Goal: Task Accomplishment & Management: Manage account settings

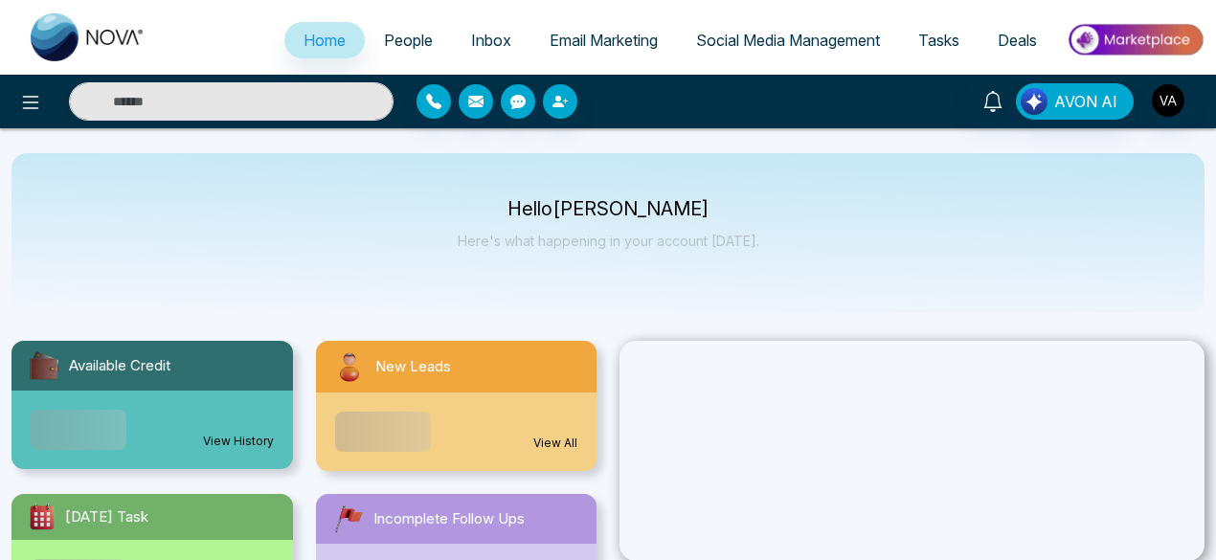
select select "*"
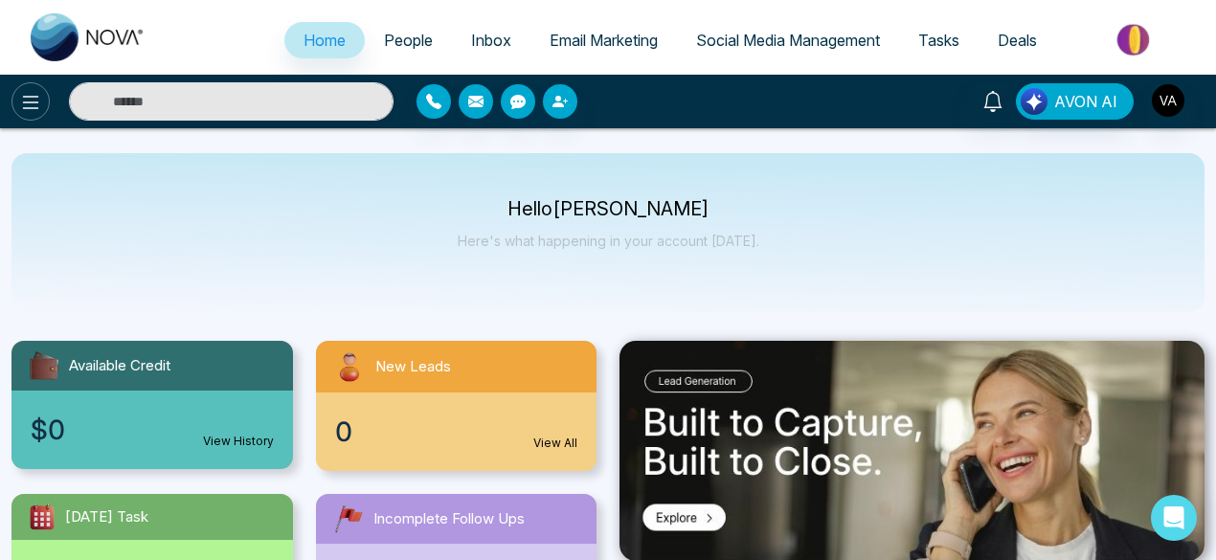
click at [33, 103] on icon at bounding box center [30, 102] width 23 height 23
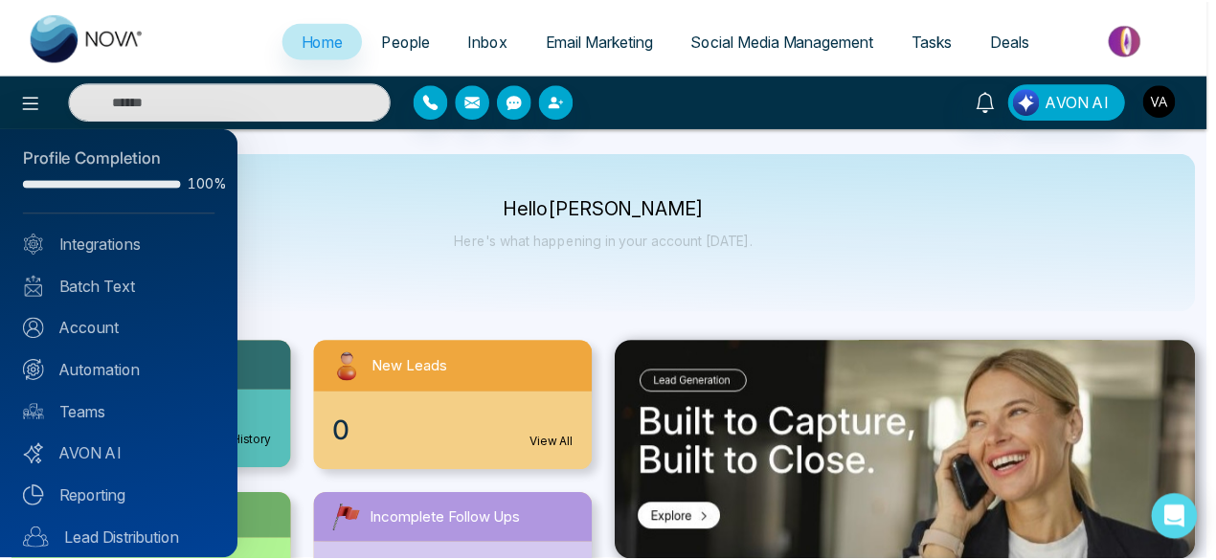
scroll to position [4, 0]
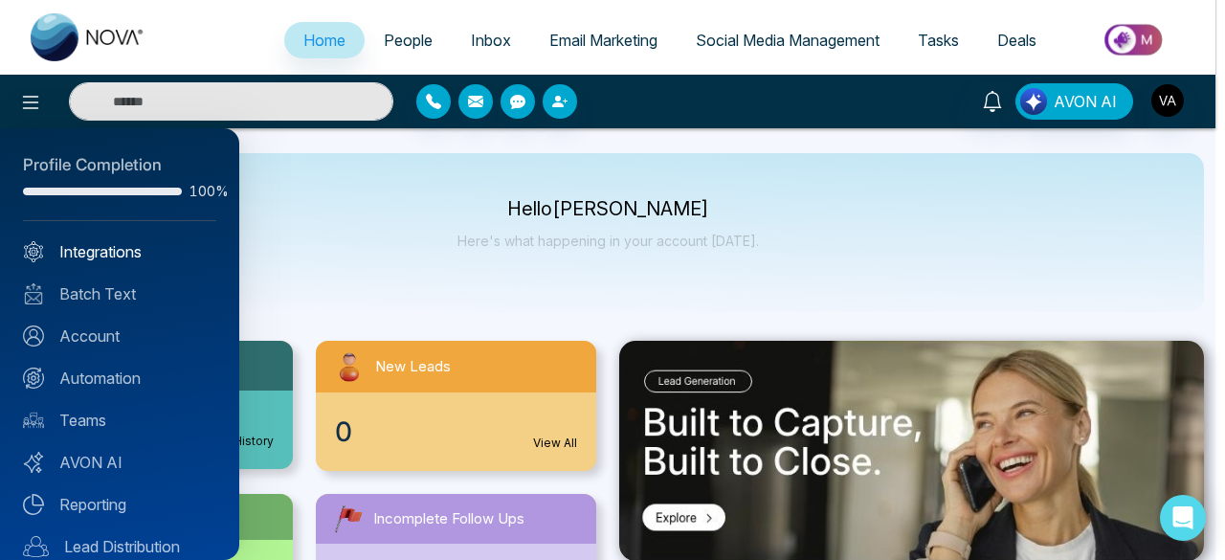
click at [128, 255] on link "Integrations" at bounding box center [119, 251] width 193 height 23
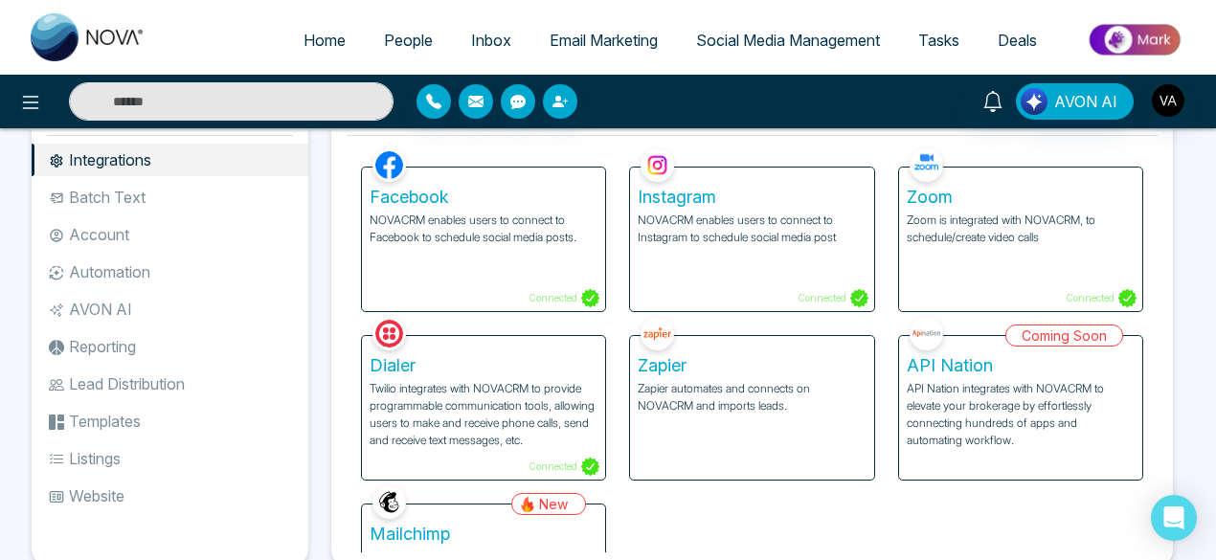
scroll to position [117, 0]
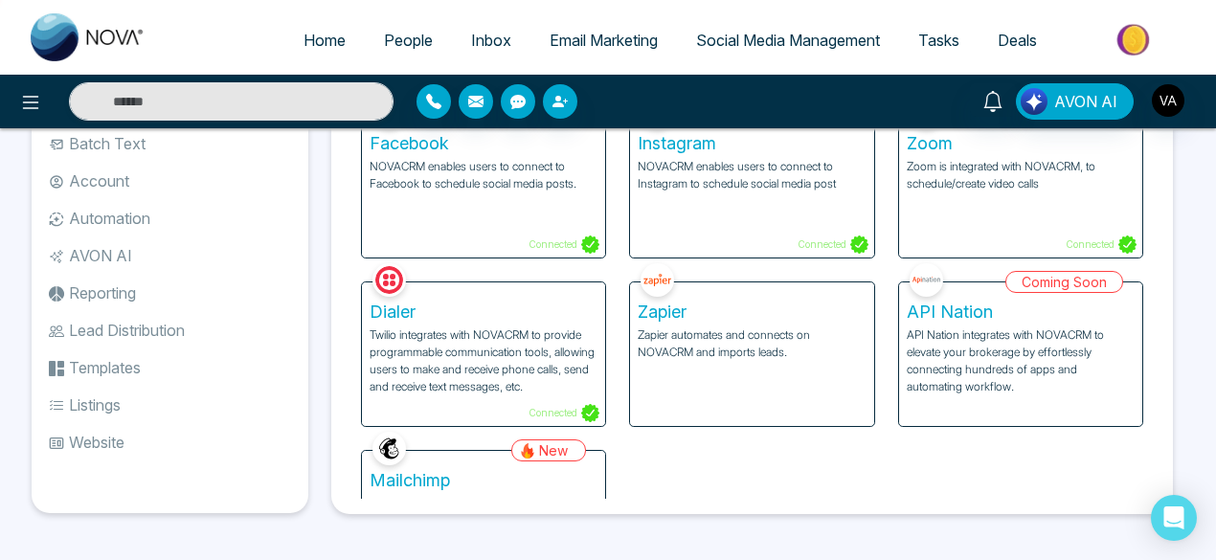
click at [435, 461] on div "Mailchimp Seamlessly connect Mailchimp with your CRM to synchronize contacts, a…" at bounding box center [483, 523] width 243 height 144
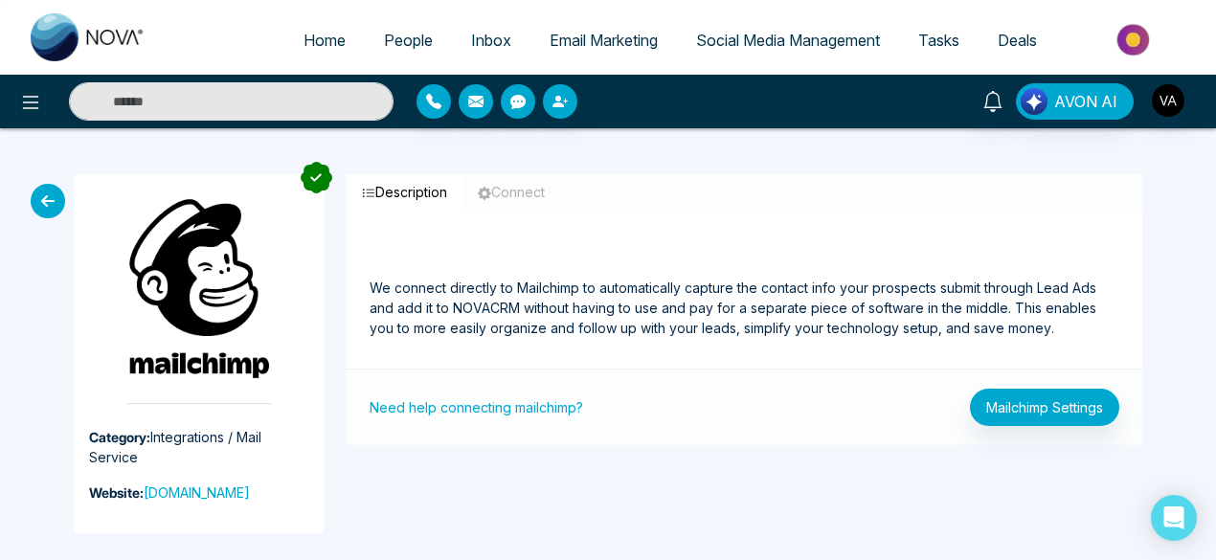
click at [508, 189] on button "Connect" at bounding box center [511, 191] width 98 height 35
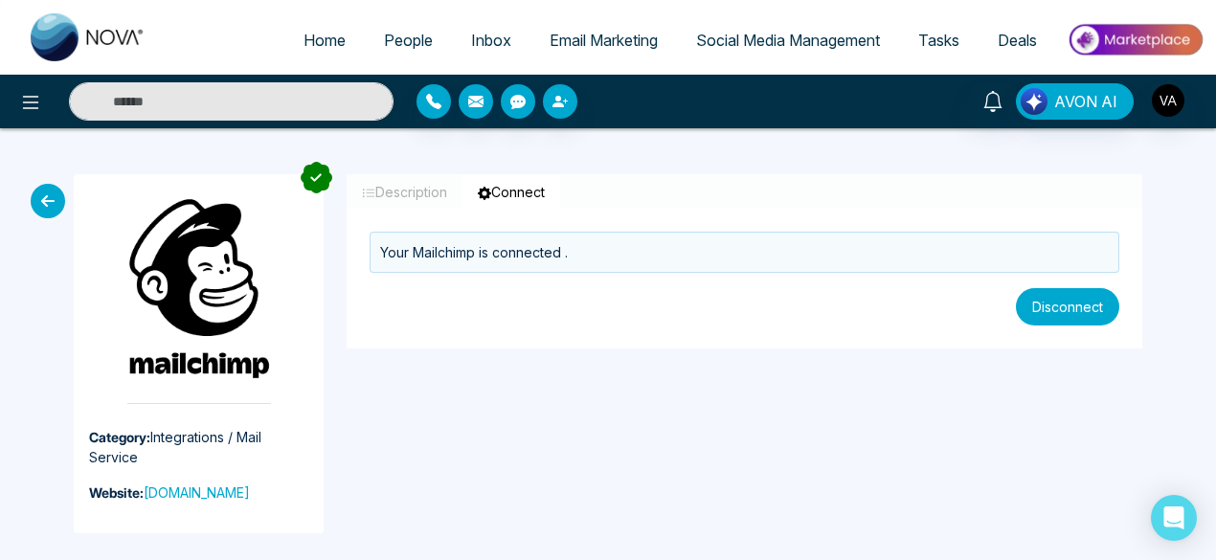
click at [1056, 317] on button "Disconnect" at bounding box center [1067, 306] width 103 height 37
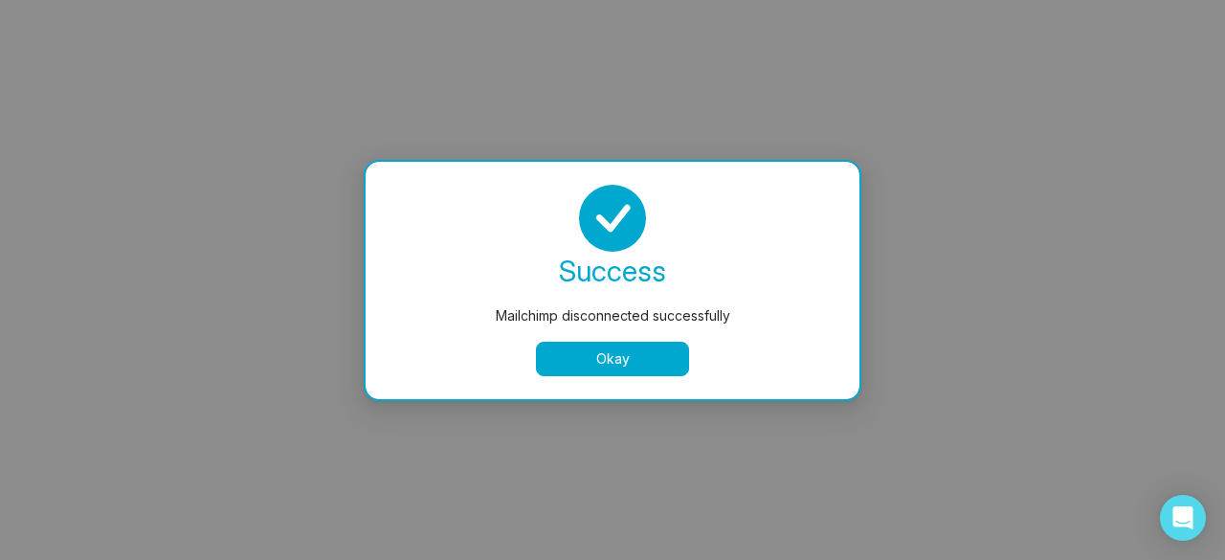
click at [661, 354] on button "Okay" at bounding box center [612, 359] width 153 height 34
